Goal: Task Accomplishment & Management: Complete application form

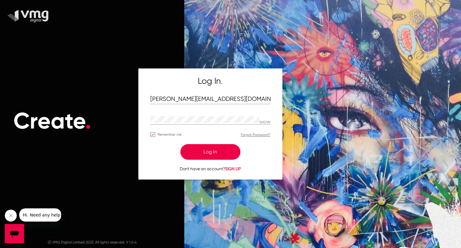
click at [212, 151] on button "Log In" at bounding box center [210, 152] width 60 height 16
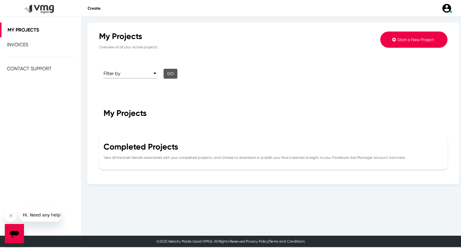
click at [200, 151] on div "Completed Projects" at bounding box center [273, 147] width 339 height 10
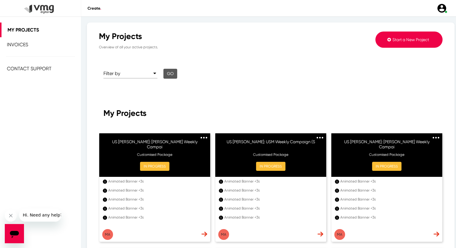
click at [395, 40] on span "Start a New Project" at bounding box center [411, 39] width 37 height 5
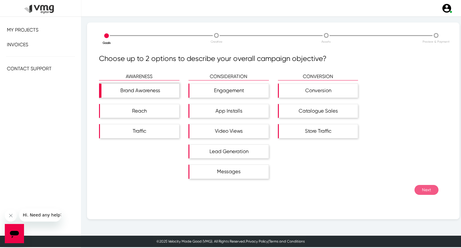
click at [146, 89] on div "Brand Awareness" at bounding box center [140, 91] width 78 height 14
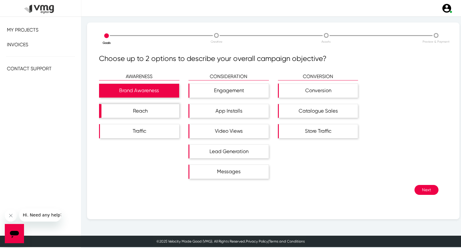
click at [145, 109] on div "Reach" at bounding box center [140, 111] width 78 height 14
click at [420, 190] on button "Next" at bounding box center [426, 190] width 24 height 10
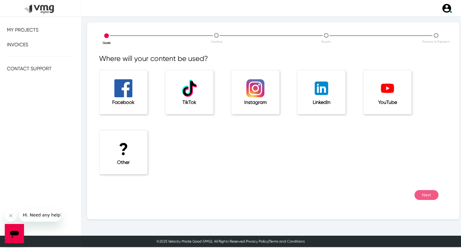
click at [133, 152] on h1 "?" at bounding box center [123, 149] width 24 height 20
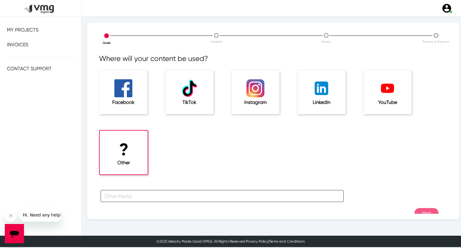
click at [145, 195] on input "text" at bounding box center [222, 196] width 243 height 12
type input "f"
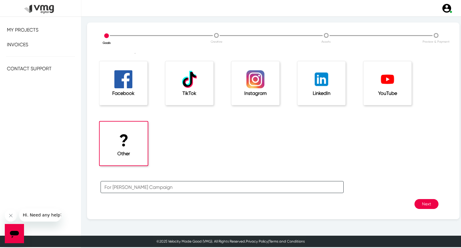
scroll to position [13, 0]
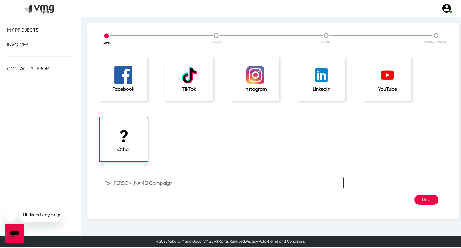
type input "For [PERSON_NAME] Campaign"
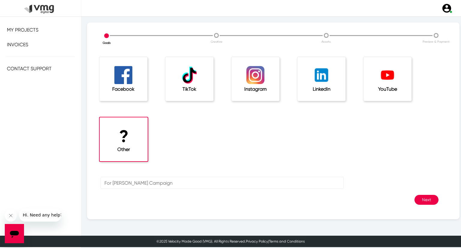
click at [417, 200] on button "Next" at bounding box center [426, 200] width 24 height 10
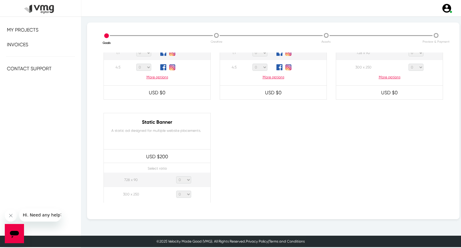
scroll to position [330, 0]
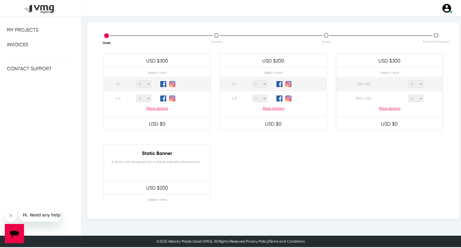
click at [387, 108] on p "More options" at bounding box center [389, 108] width 107 height 5
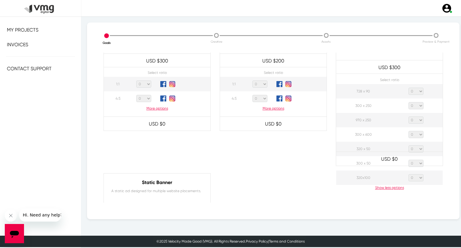
click at [415, 88] on select "0 1 2 3 4 5 6 7 8 9 10 11 12 13 14 15 16 17 18 19 20" at bounding box center [415, 91] width 15 height 7
select select "1"
click at [408, 88] on select "0 1 2 3 4 5 6 7 8 9 10 11 12 13 14 15 16 17 18 19 20" at bounding box center [415, 91] width 15 height 7
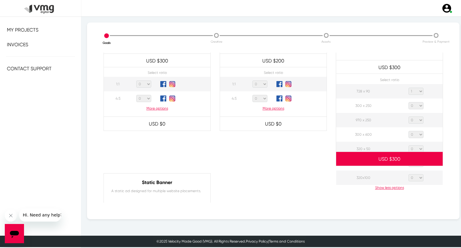
click at [418, 104] on select "0 1 2 3 4 5 6 7 8 9 10 11 12 13 14 15 16 17 18 19 20" at bounding box center [415, 105] width 15 height 7
select select "1"
click at [408, 102] on select "0 1 2 3 4 5 6 7 8 9 10 11 12 13 14 15 16 17 18 19 20" at bounding box center [415, 105] width 15 height 7
click at [415, 117] on select "0 1 2 3 4 5 6 7 8 9 10 11 12 13 14 15 16 17 18 19 20" at bounding box center [415, 119] width 15 height 7
select select "1"
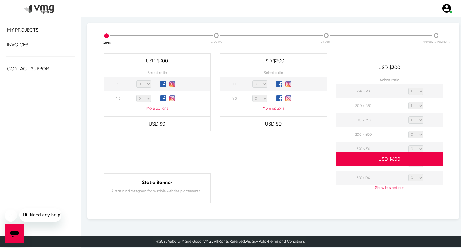
click at [408, 116] on select "0 1 2 3 4 5 6 7 8 9 10 11 12 13 14 15 16 17 18 19 20" at bounding box center [415, 119] width 15 height 7
click at [416, 134] on select "0 1 2 3 4 5 6 7 8 9 10 11 12 13 14 15 16 17 18 19 20" at bounding box center [415, 134] width 15 height 7
select select "1"
click at [408, 131] on select "0 1 2 3 4 5 6 7 8 9 10 11 12 13 14 15 16 17 18 19 20" at bounding box center [415, 134] width 15 height 7
click at [416, 148] on select "0 1 2 3 4 5 6 7 8 9 10 11 12 13 14 15 16 17 18 19 20" at bounding box center [415, 148] width 15 height 7
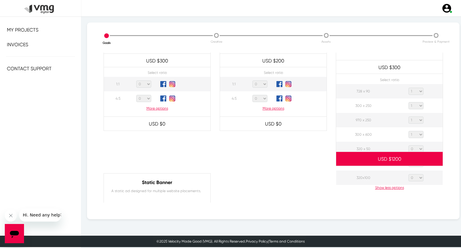
select select "1"
click at [408, 145] on select "0 1 2 3 4 5 6 7 8 9 10 11 12 13 14 15 16 17 18 19 20" at bounding box center [415, 148] width 15 height 7
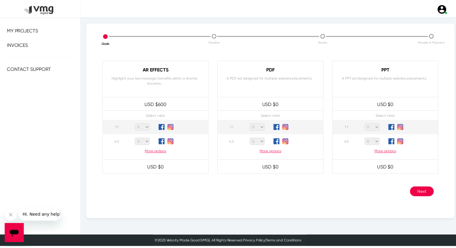
scroll to position [573, 0]
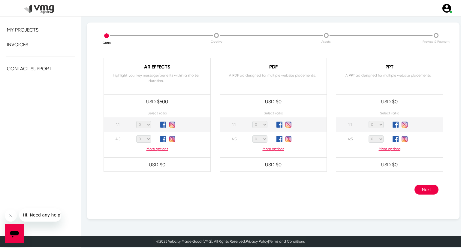
click at [420, 188] on button "Next" at bounding box center [426, 190] width 24 height 10
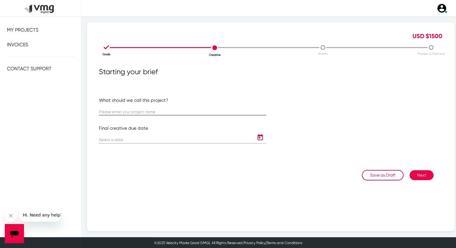
click at [152, 115] on div at bounding box center [182, 110] width 167 height 12
click at [153, 112] on input "text" at bounding box center [182, 112] width 167 height 5
paste input "US [PERSON_NAME]: USM Weekly Campaign ([DATE] - [DATE])"
type input "US [PERSON_NAME]: USM Weekly Campaign ([DATE] - [DATE])"
click at [259, 137] on icon "Open calendar" at bounding box center [261, 137] width 10 height 7
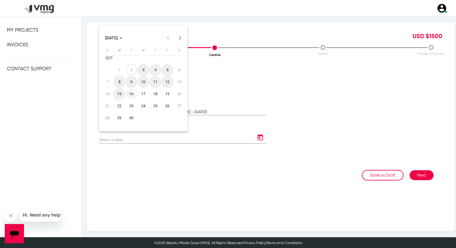
click at [133, 93] on div "16" at bounding box center [131, 94] width 11 height 11
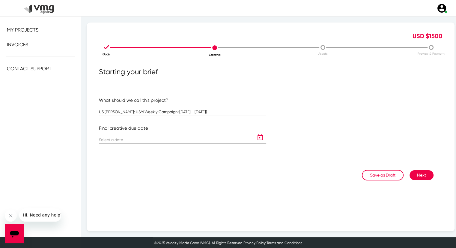
type input "[DATE]"
click at [420, 175] on button "Next" at bounding box center [422, 175] width 24 height 10
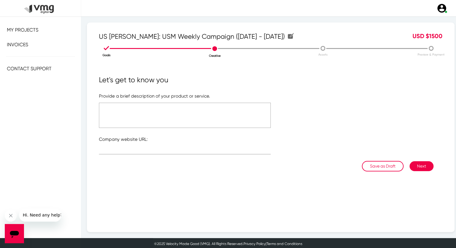
click at [178, 116] on textarea at bounding box center [185, 115] width 172 height 25
click at [178, 116] on textarea "Please refer to the attached link" at bounding box center [185, 115] width 172 height 25
type textarea "Please refer to the attached link"
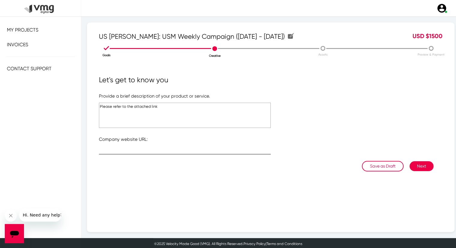
click at [147, 147] on div at bounding box center [185, 149] width 172 height 12
type input "[URL][DOMAIN_NAME]"
click at [419, 165] on button "Next" at bounding box center [422, 166] width 24 height 10
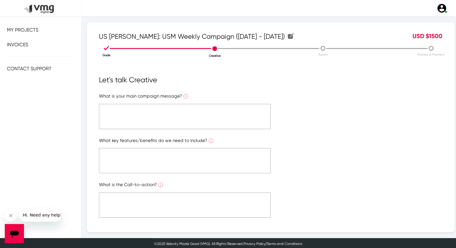
click at [200, 113] on textarea at bounding box center [185, 116] width 172 height 25
paste textarea "Please refer to the attached link"
type textarea "Please refer to the attached link"
click at [200, 164] on textarea at bounding box center [185, 160] width 172 height 25
paste textarea "Please refer to the attached link"
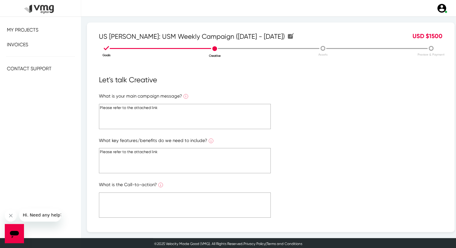
scroll to position [60, 0]
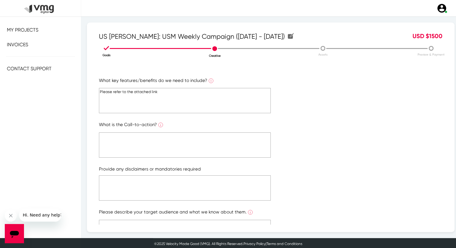
type textarea "Please refer to the attached link"
click at [191, 148] on textarea at bounding box center [185, 144] width 172 height 25
paste textarea "Please refer to the attached link"
type textarea "Please refer to the attached link"
click at [195, 184] on textarea at bounding box center [185, 187] width 172 height 25
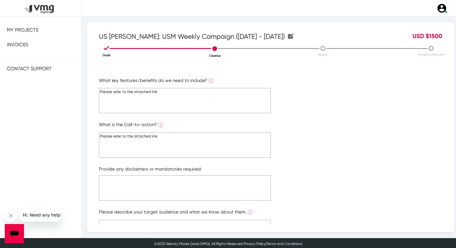
paste textarea "Please refer to the attached link"
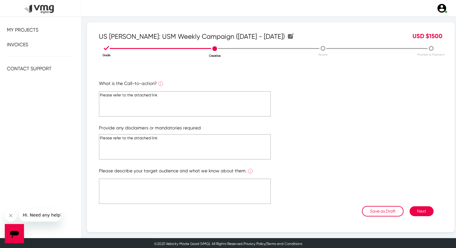
type textarea "Please refer to the attached link"
click at [194, 185] on textarea at bounding box center [185, 191] width 172 height 25
paste textarea "Please refer to the attached link"
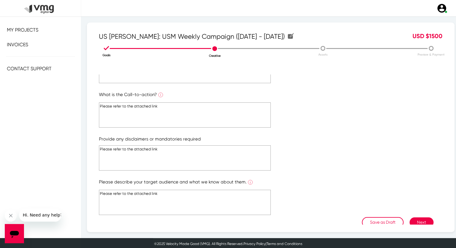
scroll to position [101, 0]
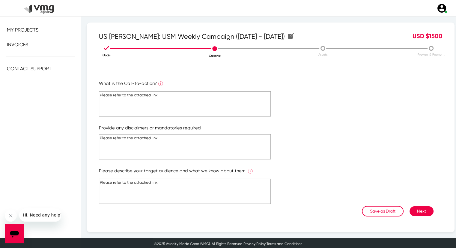
type textarea "Please refer to the attached link"
click at [414, 209] on button "Next" at bounding box center [422, 211] width 24 height 10
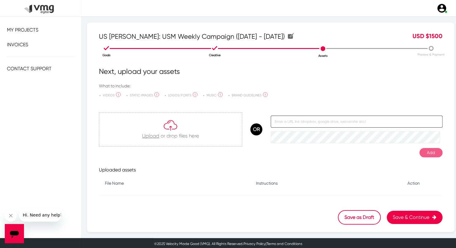
click at [342, 124] on input "text" at bounding box center [357, 122] width 172 height 12
paste input "[URL][DOMAIN_NAME]"
type input "[URL][DOMAIN_NAME]"
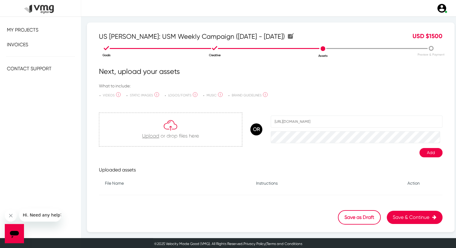
click at [422, 152] on button "Add" at bounding box center [431, 152] width 23 height 9
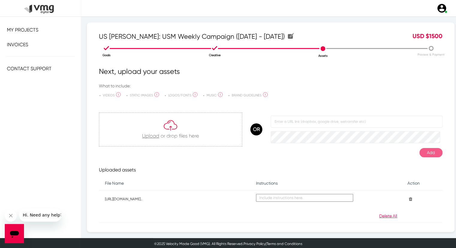
scroll to position [25, 0]
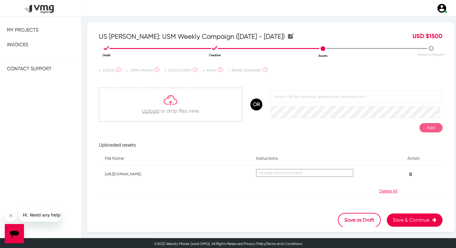
click at [404, 221] on button "Save & Continue" at bounding box center [415, 219] width 56 height 13
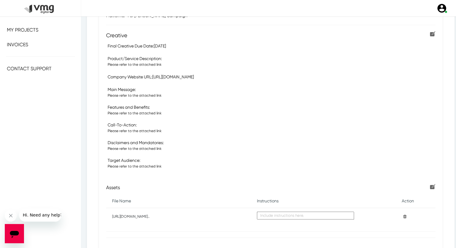
scroll to position [176, 0]
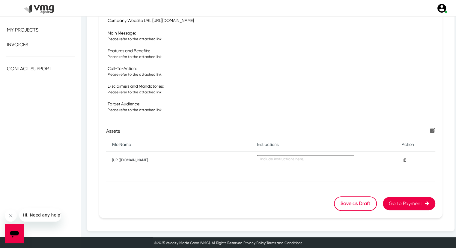
click at [404, 204] on button "Go to Payment" at bounding box center [409, 203] width 53 height 13
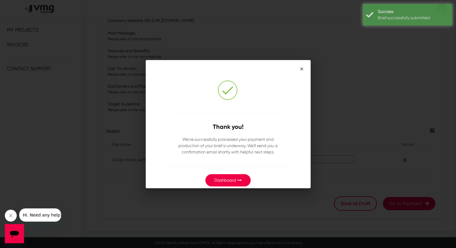
click at [230, 175] on button "Dashboard" at bounding box center [228, 180] width 45 height 12
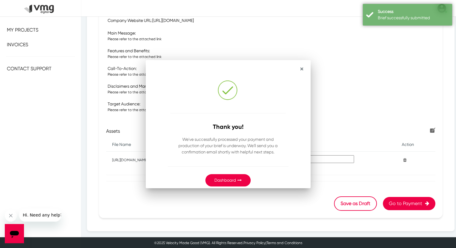
scroll to position [176, 0]
